Goal: Task Accomplishment & Management: Complete application form

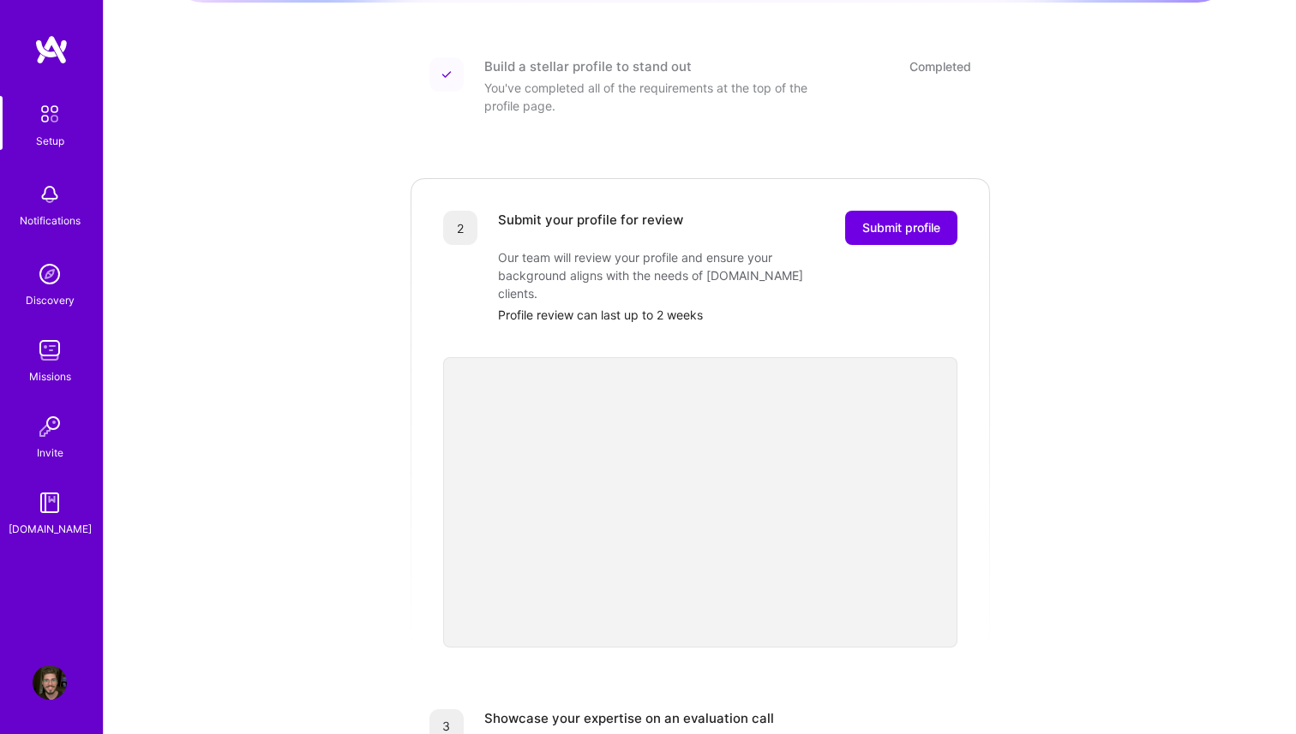
scroll to position [220, 0]
click at [1060, 560] on div "Getting started as an A.Team Builder Complete the steps below to request to joi…" at bounding box center [700, 429] width 1063 height 1273
click at [1057, 424] on div "Getting started as an A.Team Builder Complete the steps below to request to joi…" at bounding box center [700, 429] width 1063 height 1273
click at [876, 219] on span "Submit profile" at bounding box center [901, 227] width 78 height 17
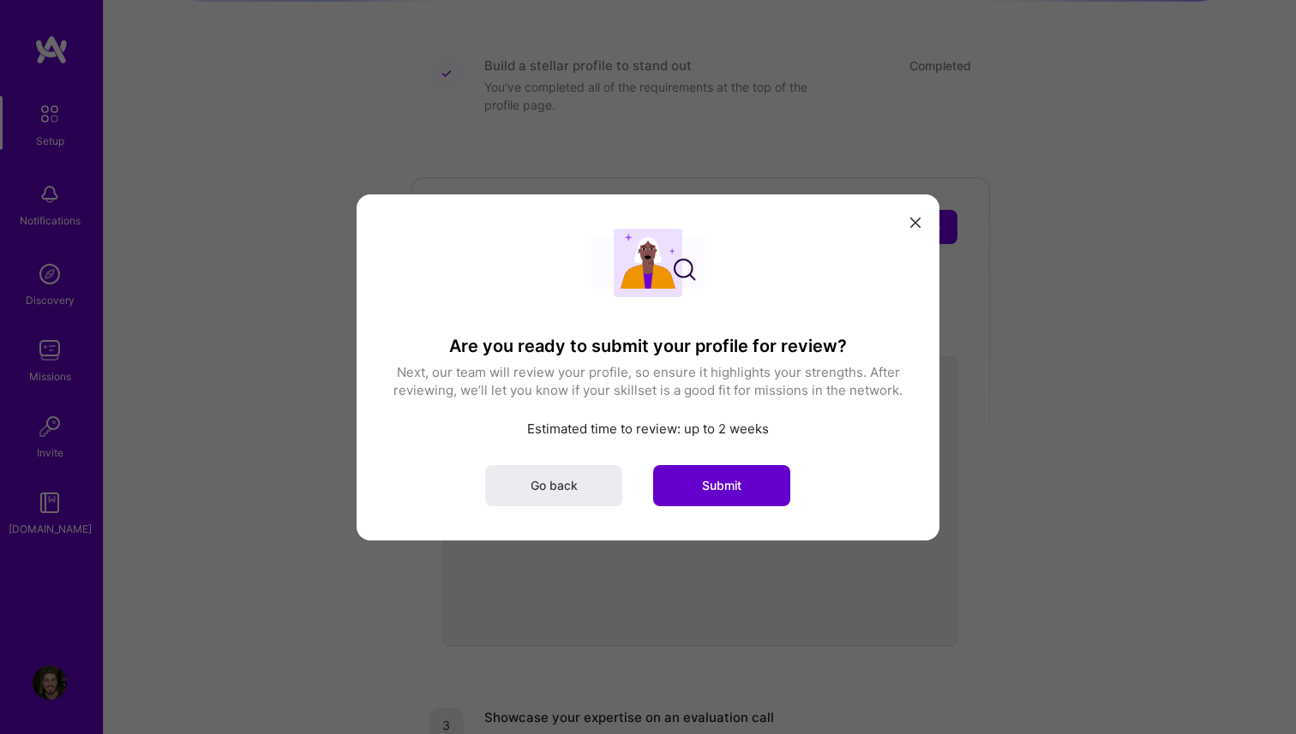
click at [738, 474] on button "Submit" at bounding box center [721, 484] width 137 height 41
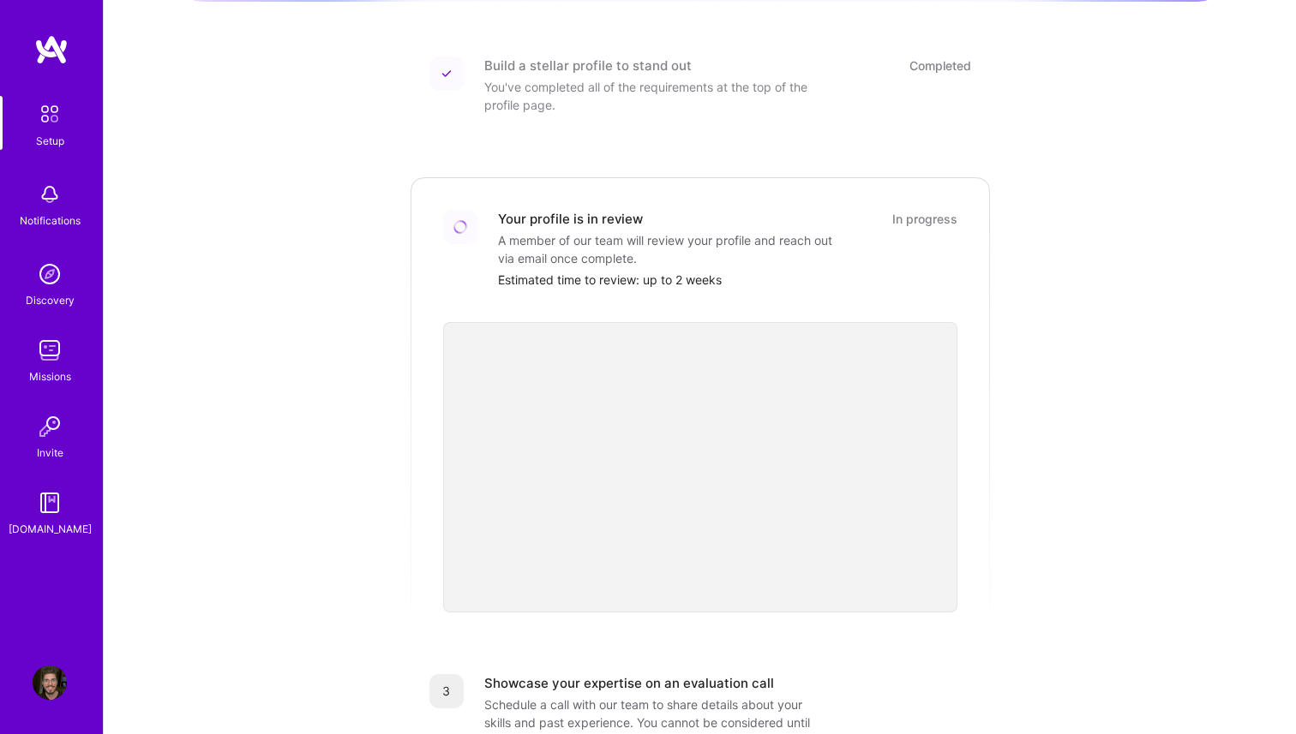
click at [1084, 422] on div "Getting started as an A.Team Builder Complete the steps below to request to joi…" at bounding box center [700, 412] width 1063 height 1239
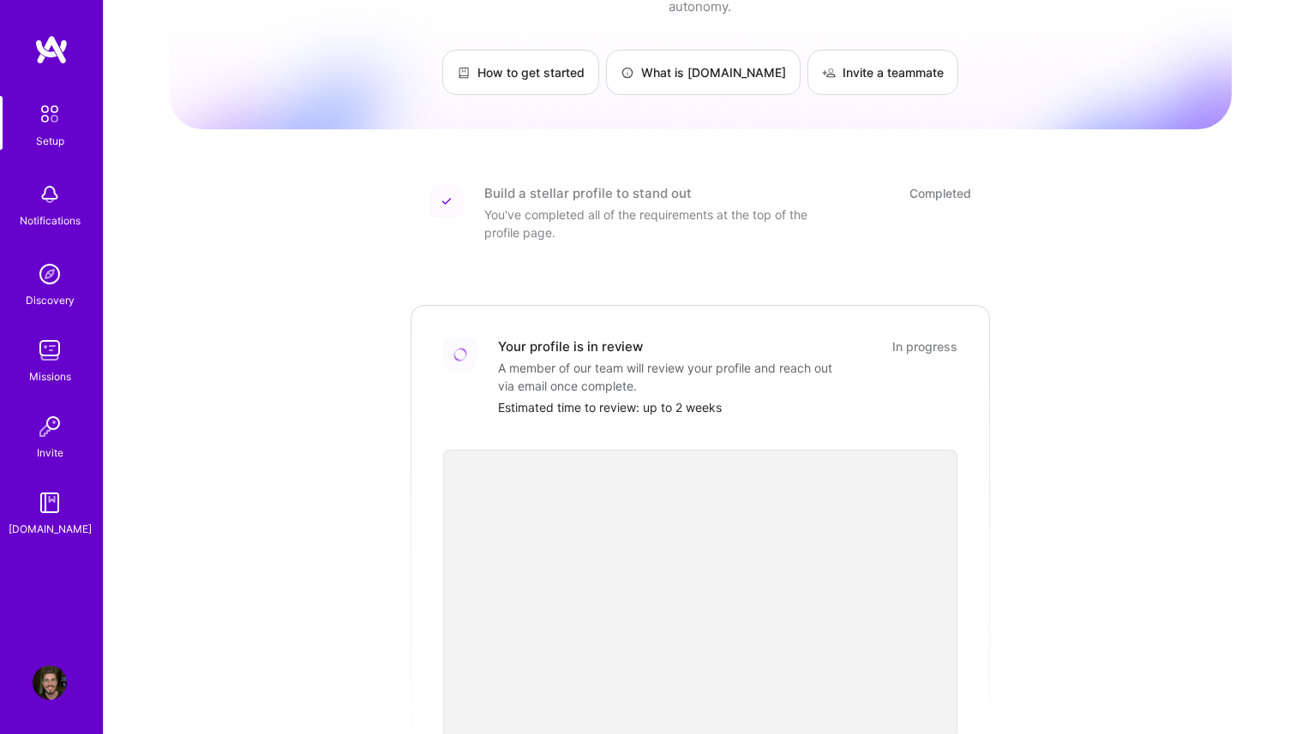
scroll to position [0, 0]
